Goal: Task Accomplishment & Management: Use online tool/utility

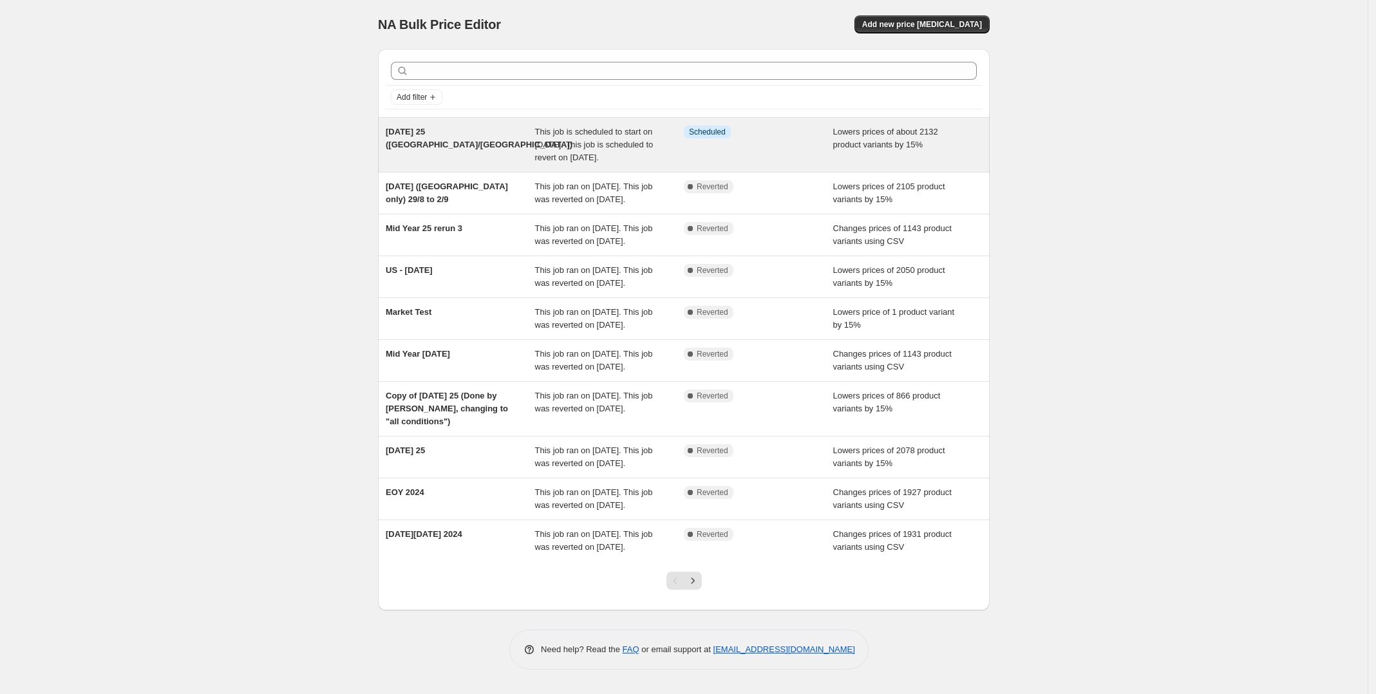
click at [617, 158] on span "This job is scheduled to start on 31 October 2025. This job is scheduled to rev…" at bounding box center [594, 144] width 118 height 35
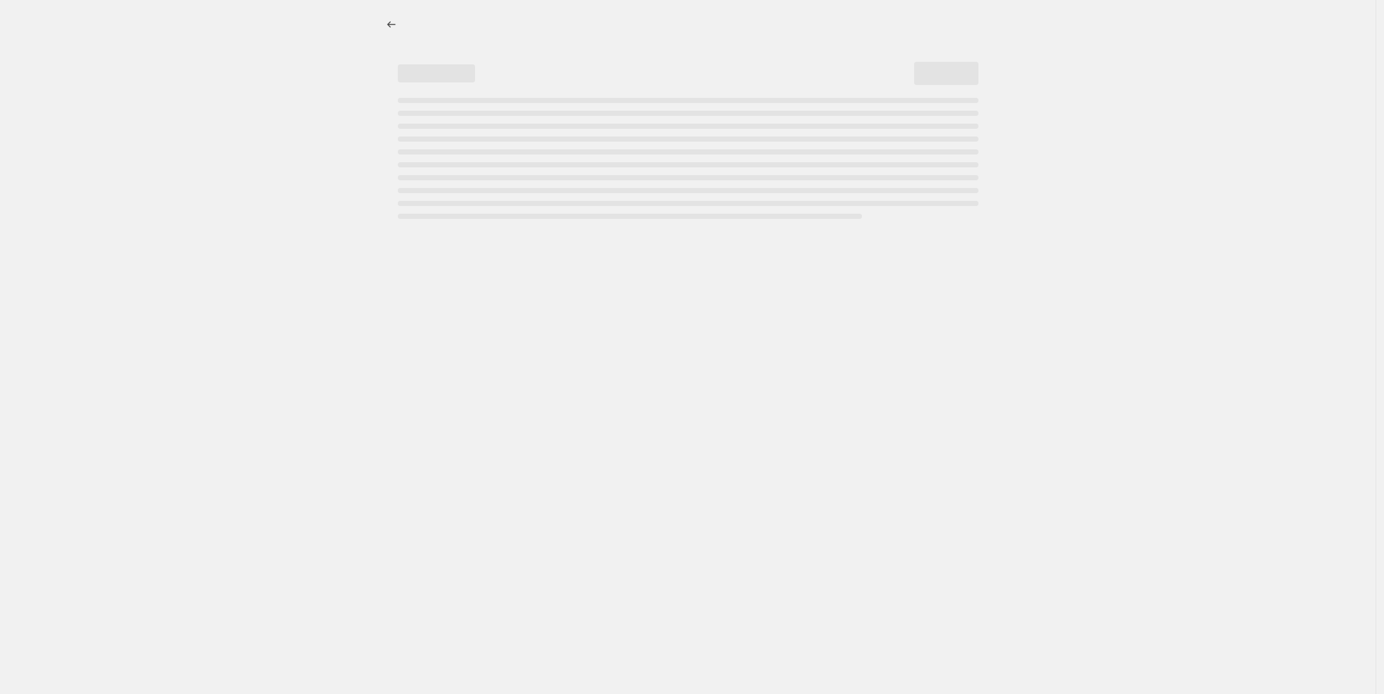
select select "percentage"
select select "not_equal"
select select "archived"
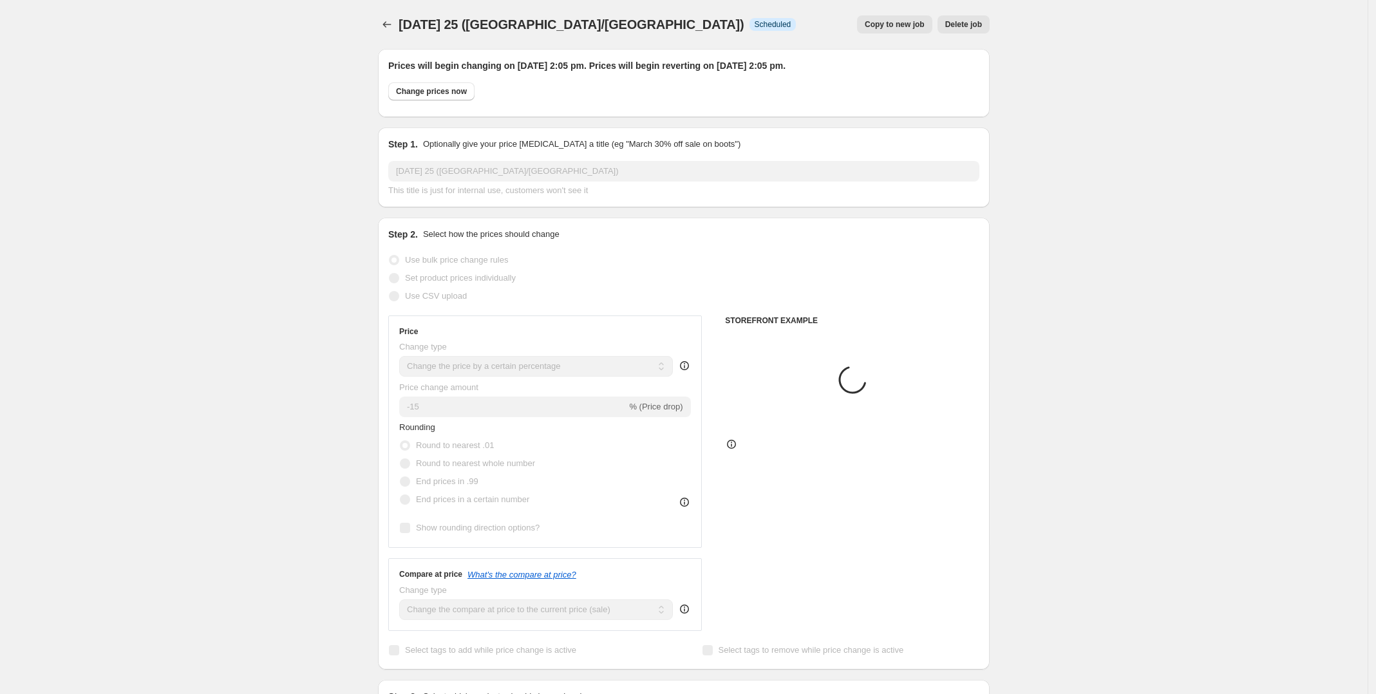
select select "tag"
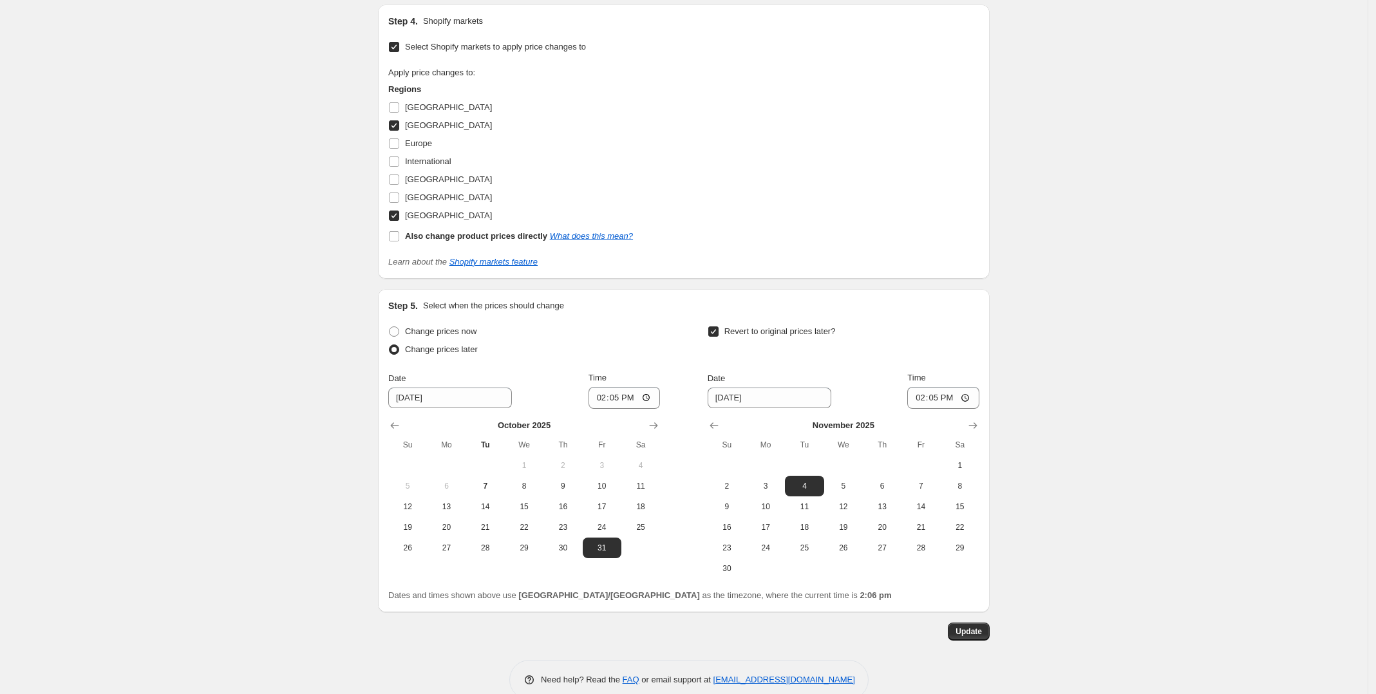
scroll to position [1427, 0]
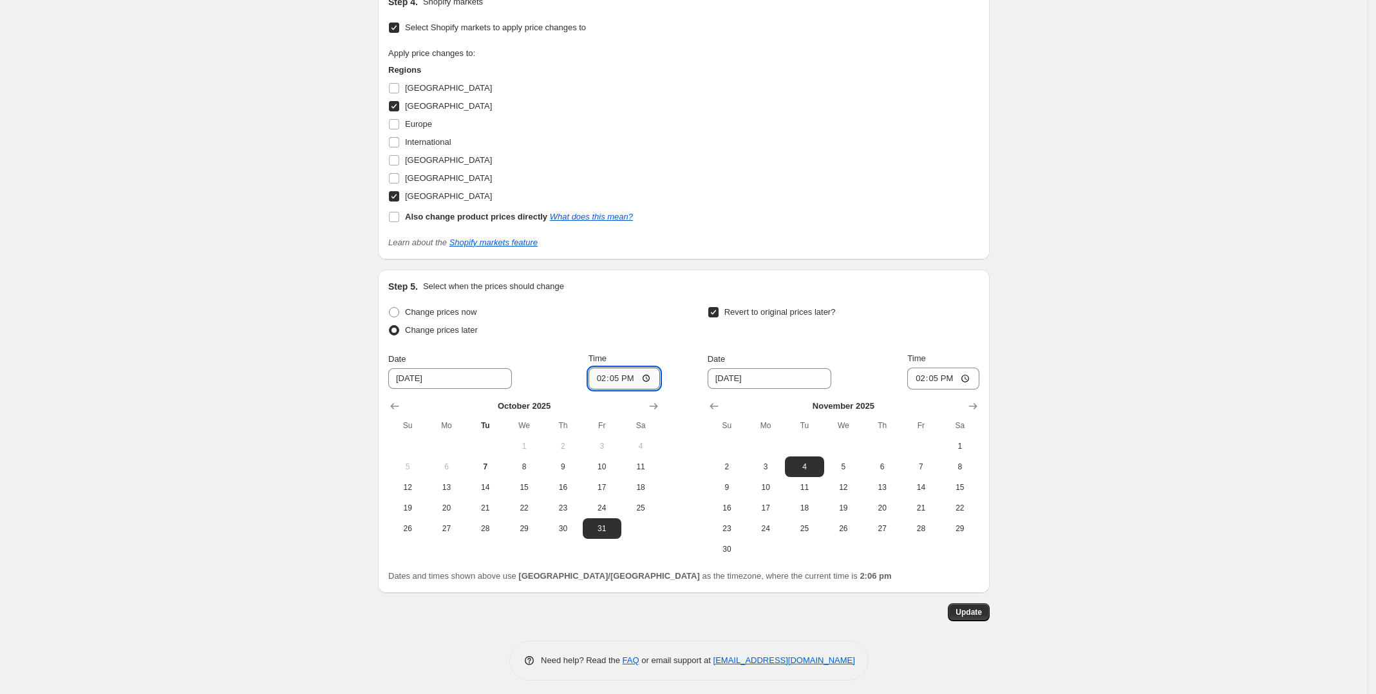
click at [611, 373] on input "14:05" at bounding box center [624, 379] width 72 height 22
click at [644, 368] on input "14:05" at bounding box center [624, 379] width 72 height 22
type input "09:00"
click at [664, 308] on div "Change prices now Change prices later Date 10/31/2025 Time 09:00 October 2025 S…" at bounding box center [683, 431] width 591 height 256
click at [944, 377] on input "14:05" at bounding box center [943, 379] width 72 height 22
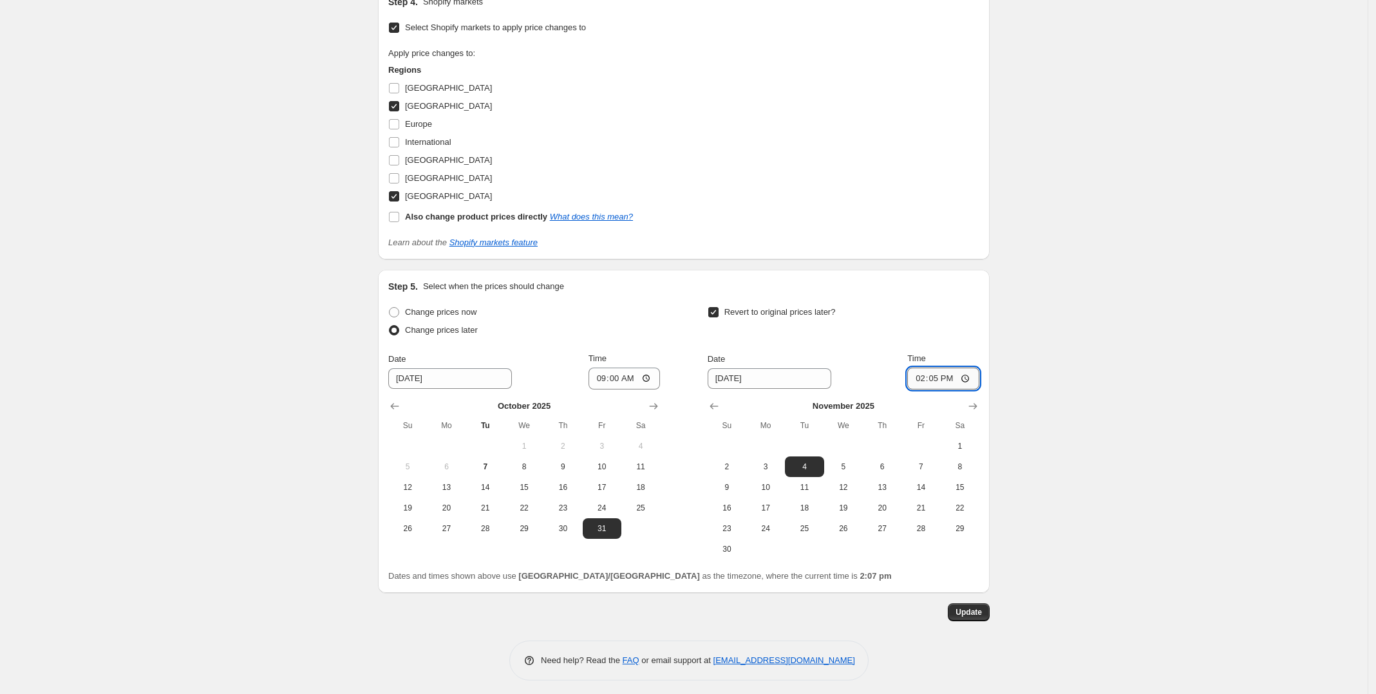
click at [924, 371] on input "14:05" at bounding box center [943, 379] width 72 height 22
click at [924, 374] on input "14:05" at bounding box center [943, 379] width 72 height 22
click at [957, 369] on input "14:05" at bounding box center [943, 379] width 72 height 22
click at [967, 373] on input "14:05" at bounding box center [943, 379] width 72 height 22
type input "09:00"
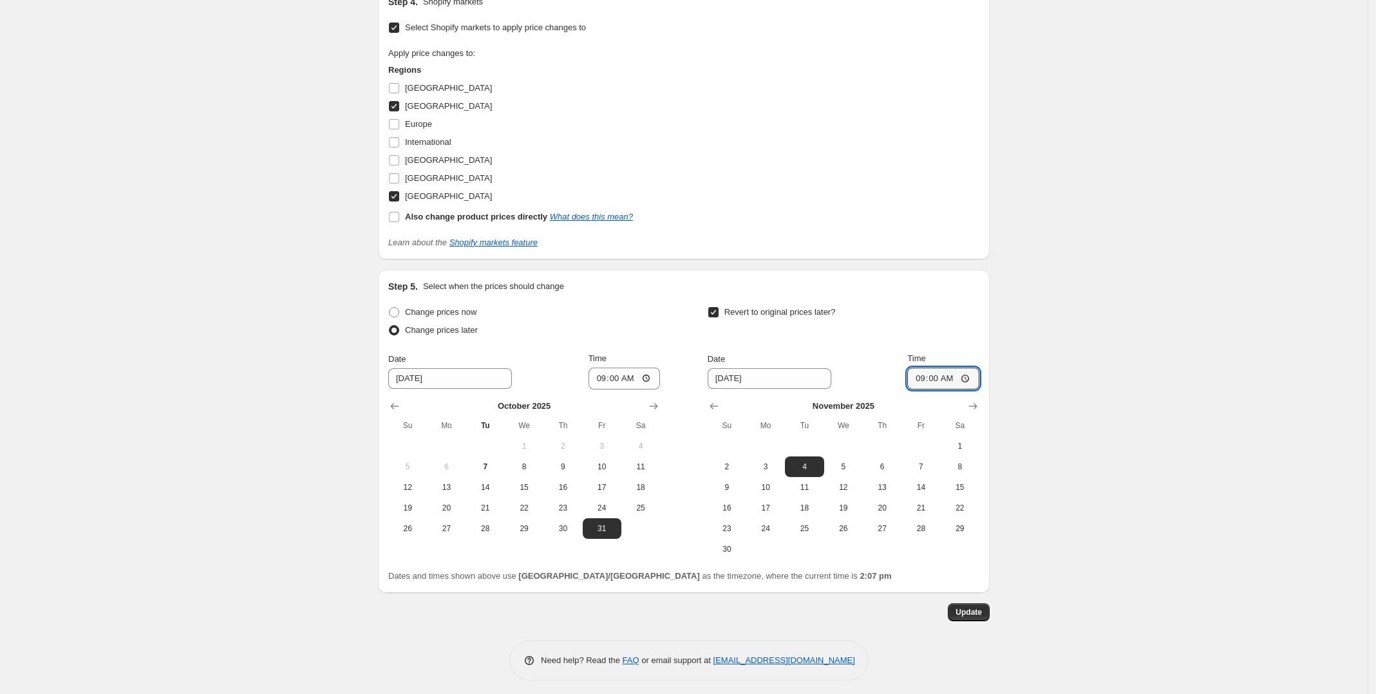
click at [969, 315] on div "Revert to original prices later?" at bounding box center [843, 322] width 272 height 39
click at [964, 608] on span "Update" at bounding box center [968, 612] width 26 height 10
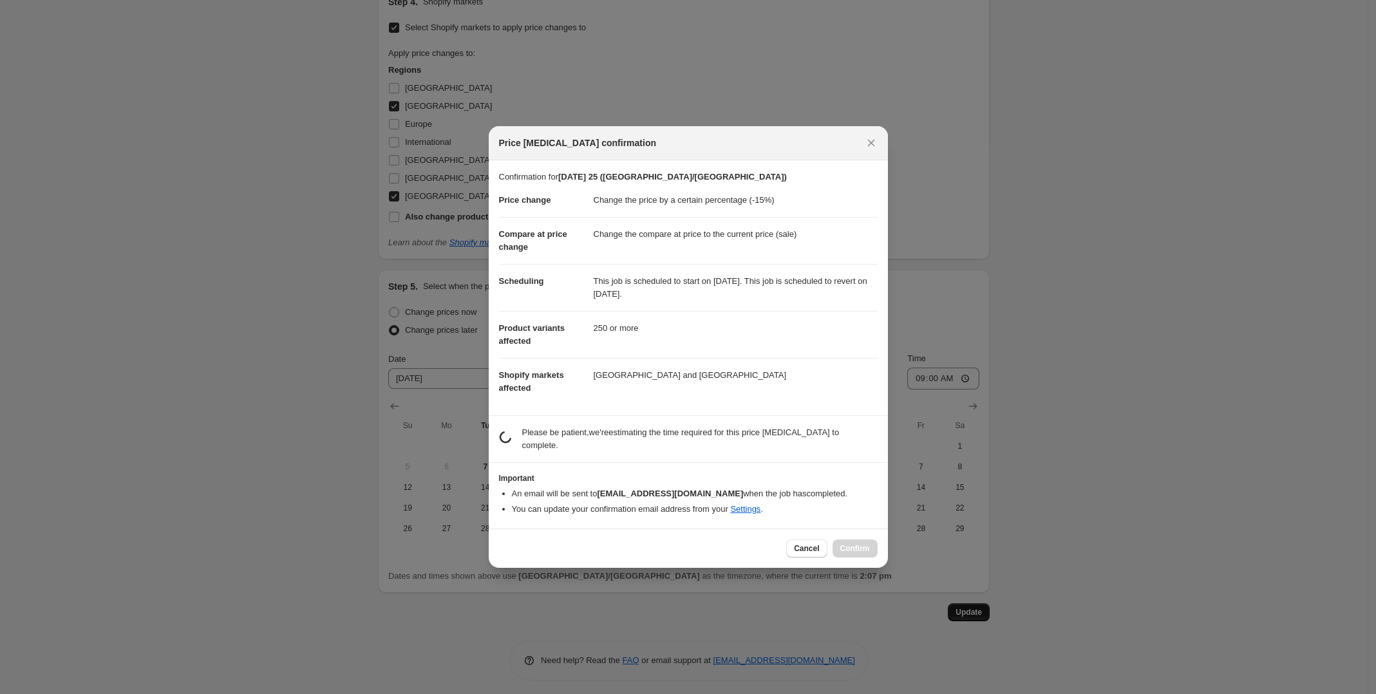
scroll to position [0, 0]
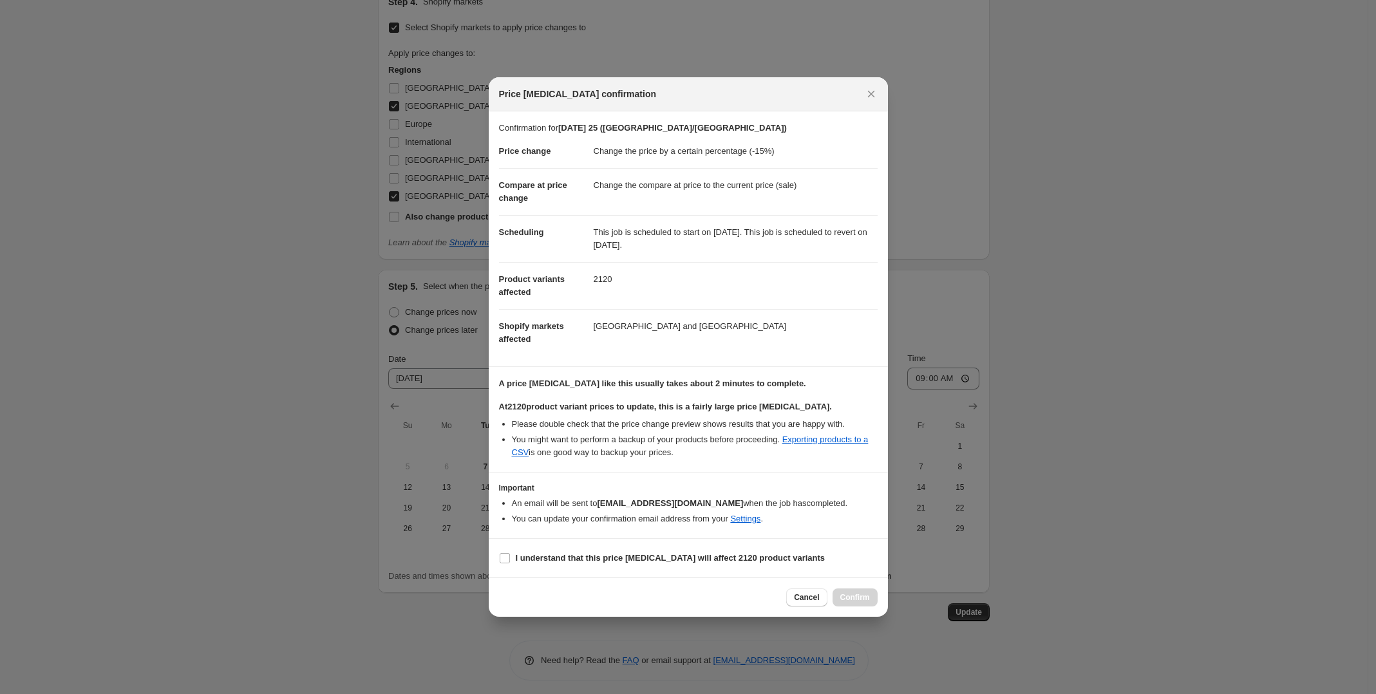
click at [214, 118] on div at bounding box center [688, 347] width 1376 height 694
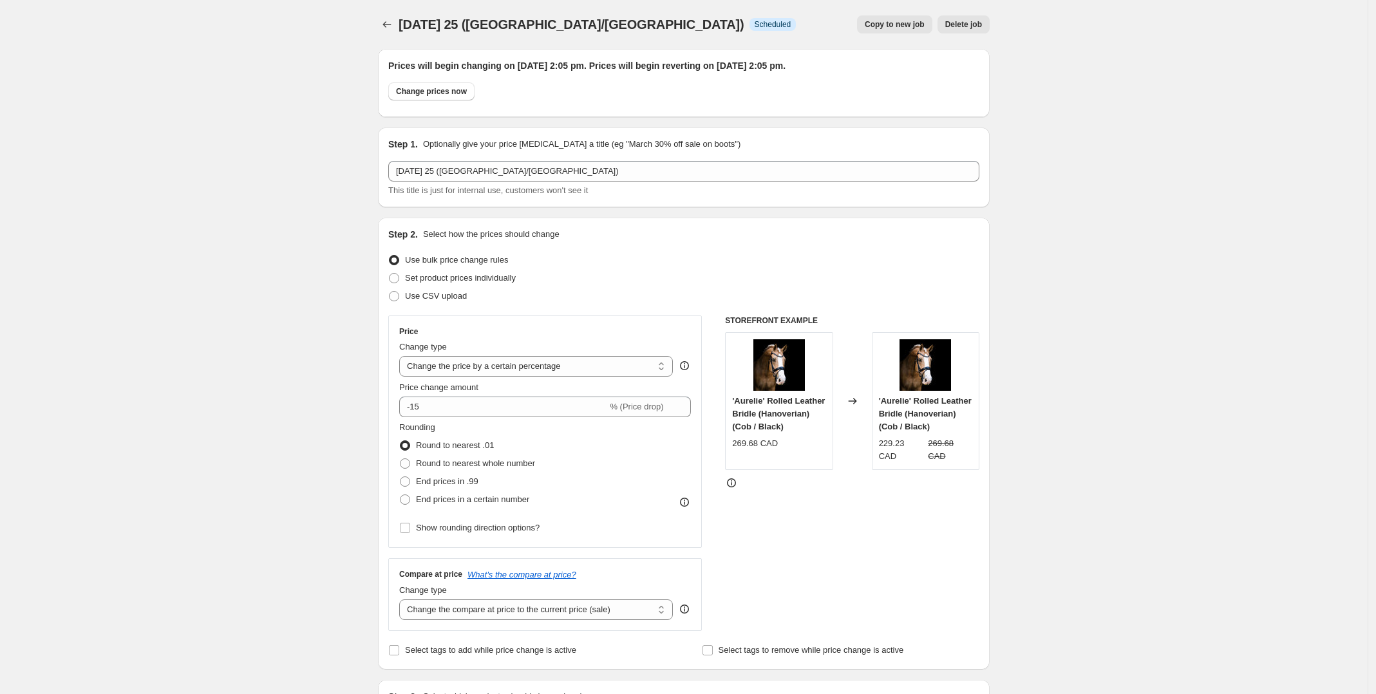
scroll to position [1427, 0]
